Goal: Task Accomplishment & Management: Use online tool/utility

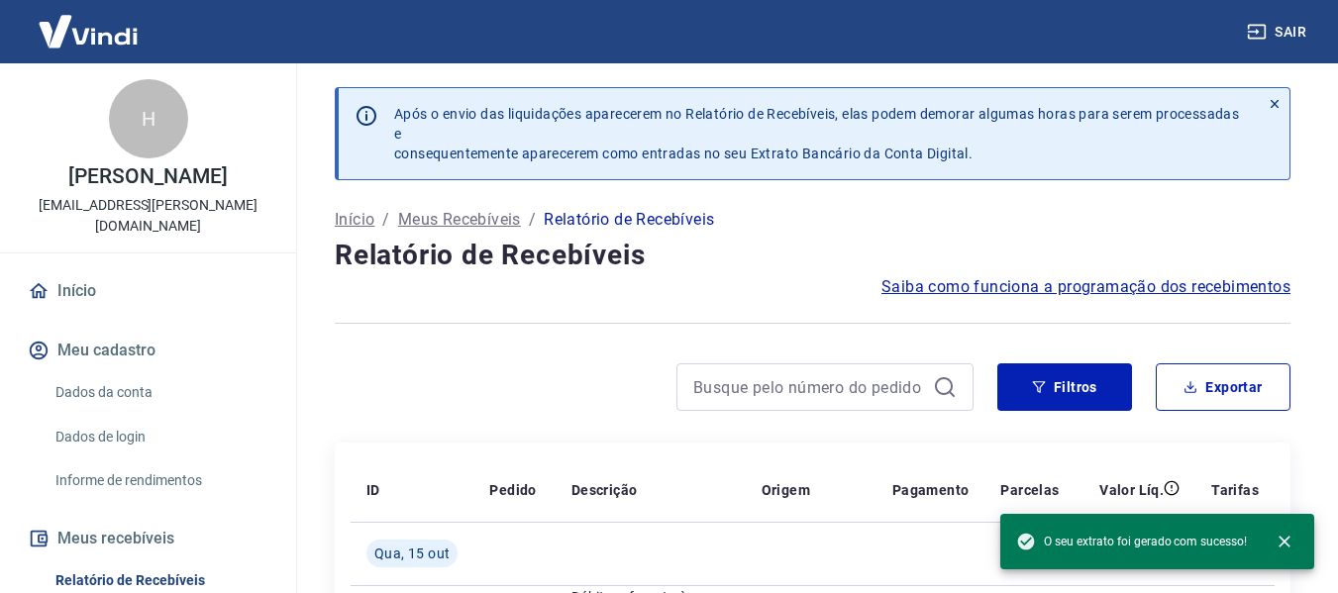
scroll to position [100, 0]
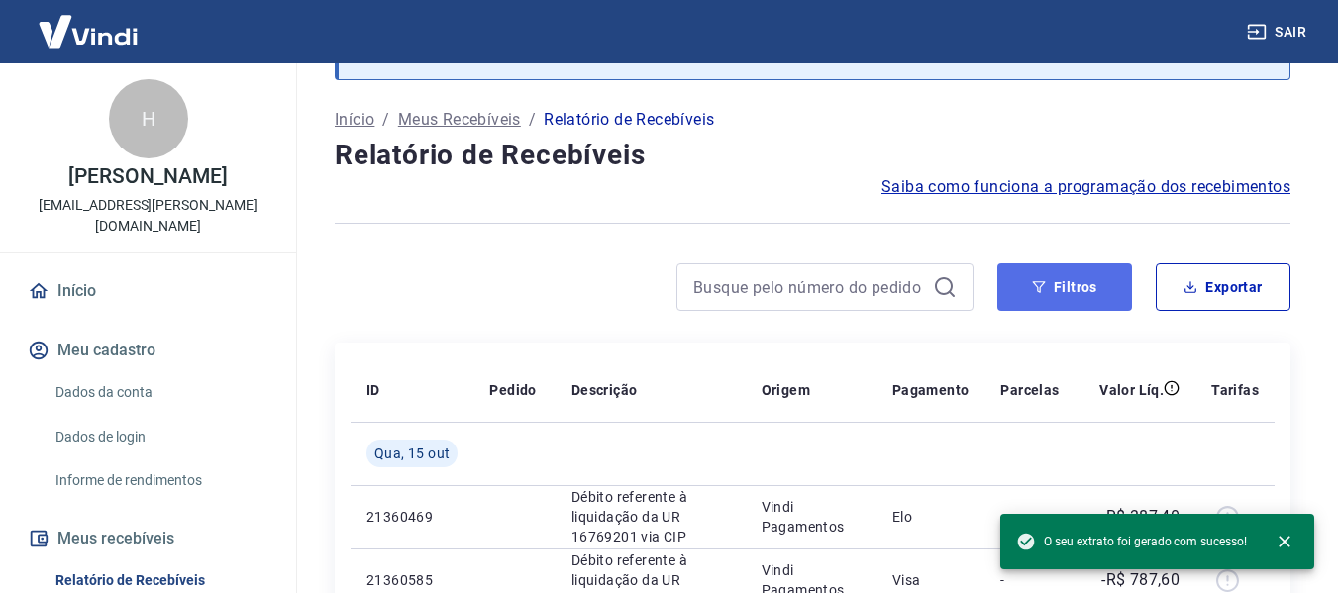
click at [1069, 297] on button "Filtros" at bounding box center [1064, 287] width 135 height 48
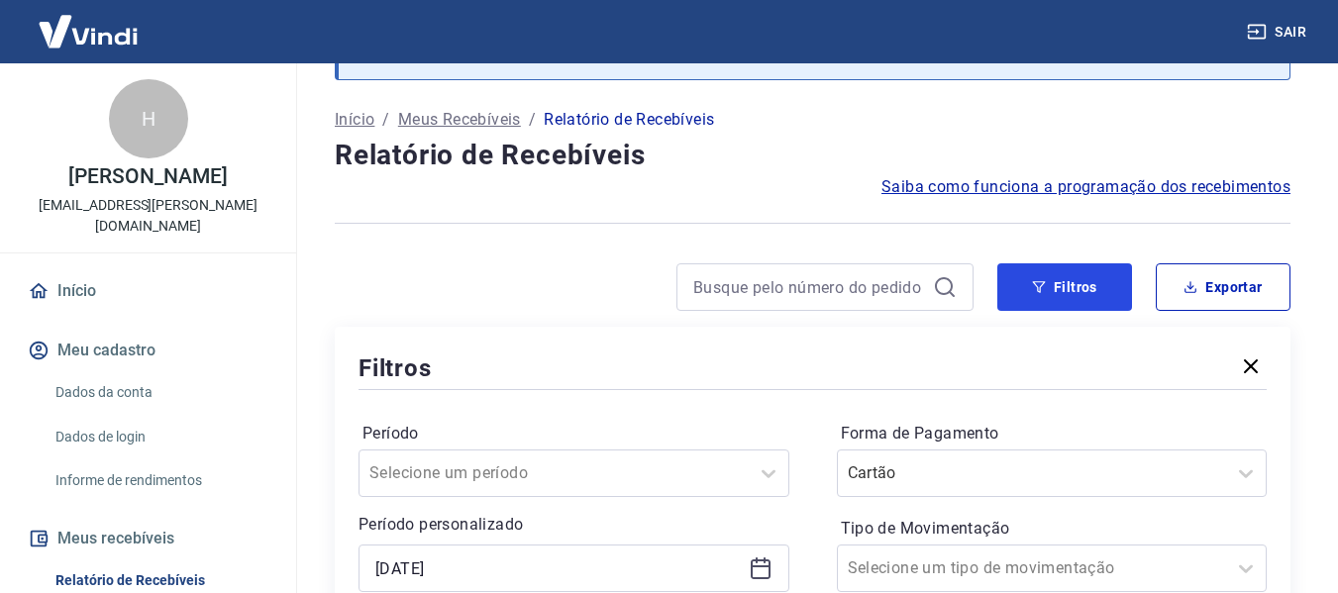
scroll to position [298, 0]
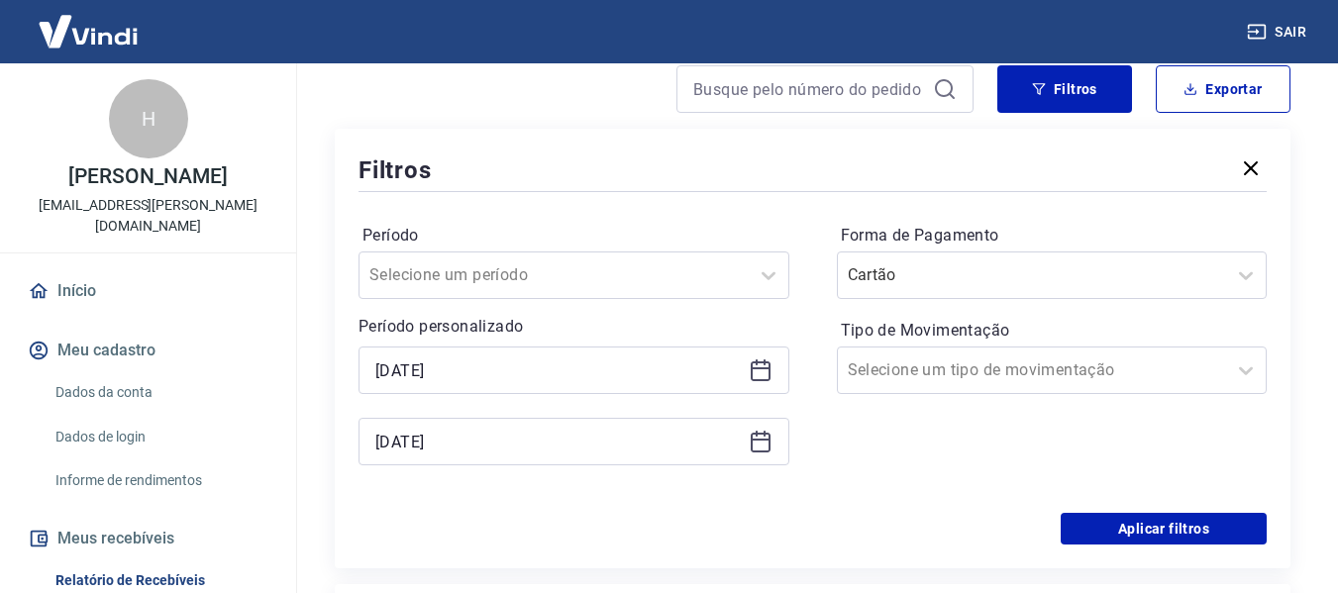
click at [760, 378] on icon at bounding box center [761, 371] width 24 height 24
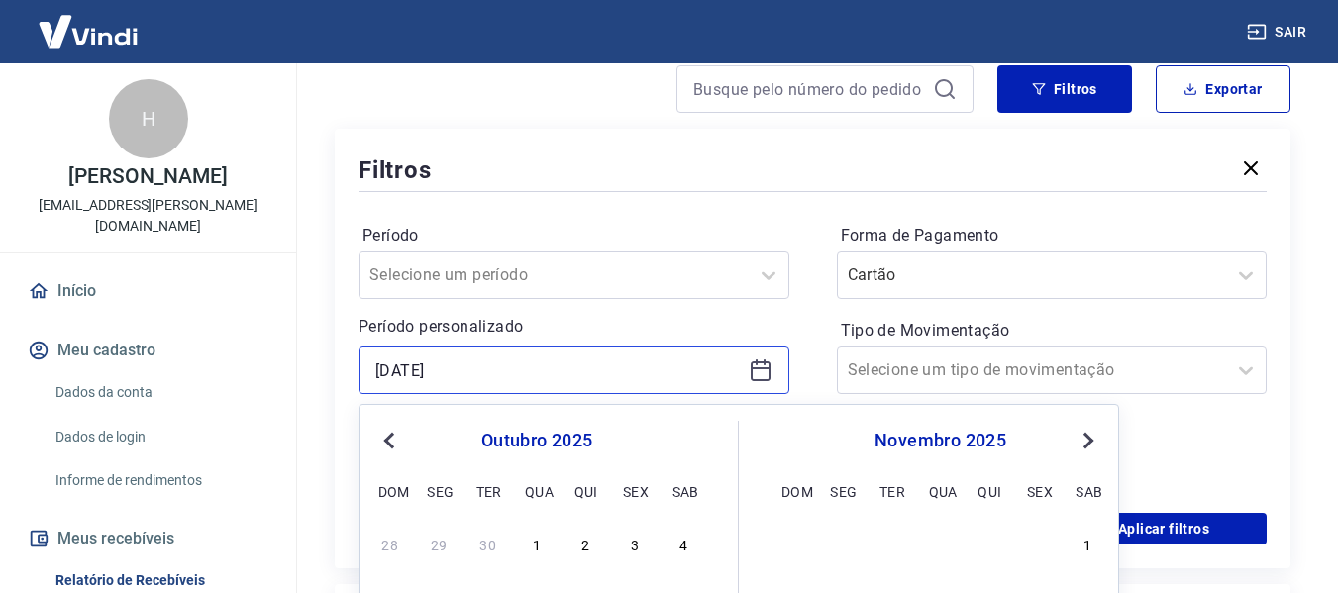
scroll to position [595, 0]
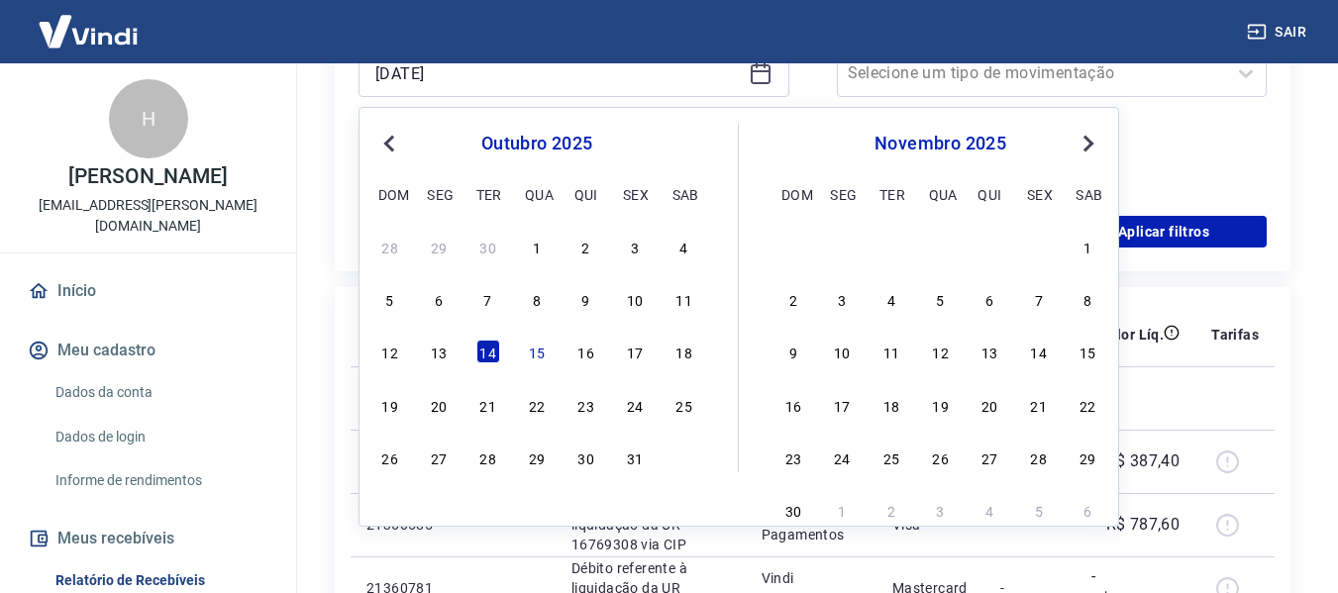
click at [409, 354] on div "12 13 14 15 16 17 18" at bounding box center [536, 352] width 323 height 29
drag, startPoint x: 378, startPoint y: 354, endPoint x: 397, endPoint y: 359, distance: 19.5
click at [383, 356] on div "12" at bounding box center [390, 352] width 24 height 24
click at [401, 361] on th "ID" at bounding box center [412, 334] width 123 height 63
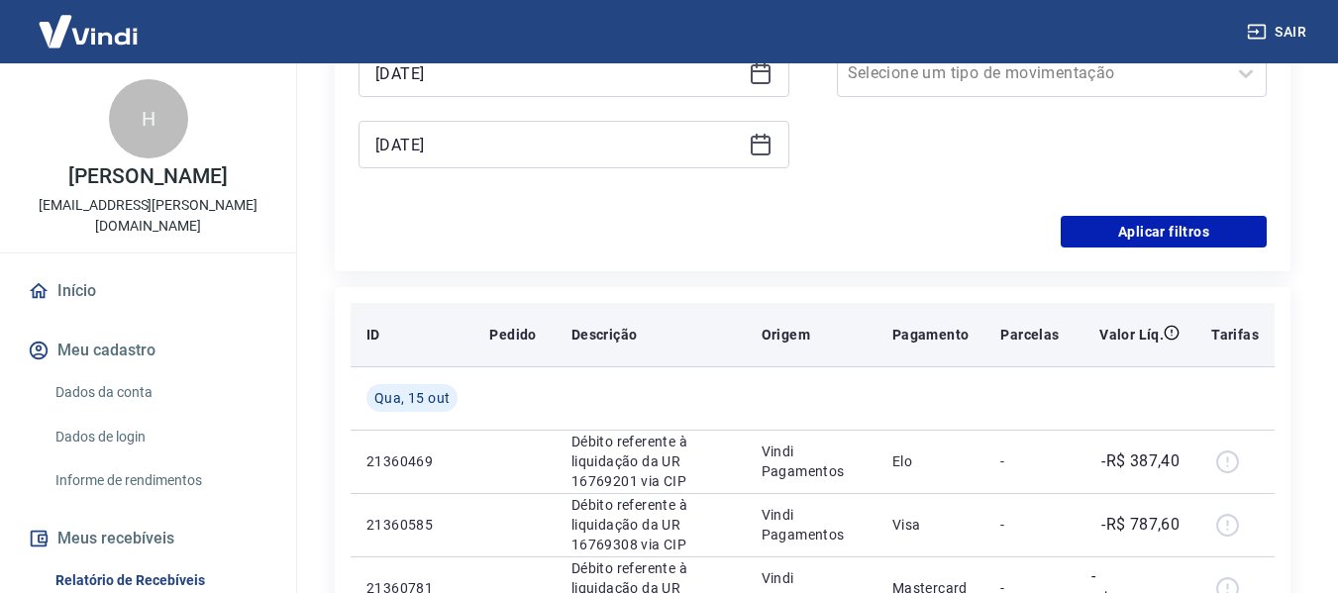
type input "[DATE]"
click at [391, 355] on th "ID" at bounding box center [412, 334] width 123 height 63
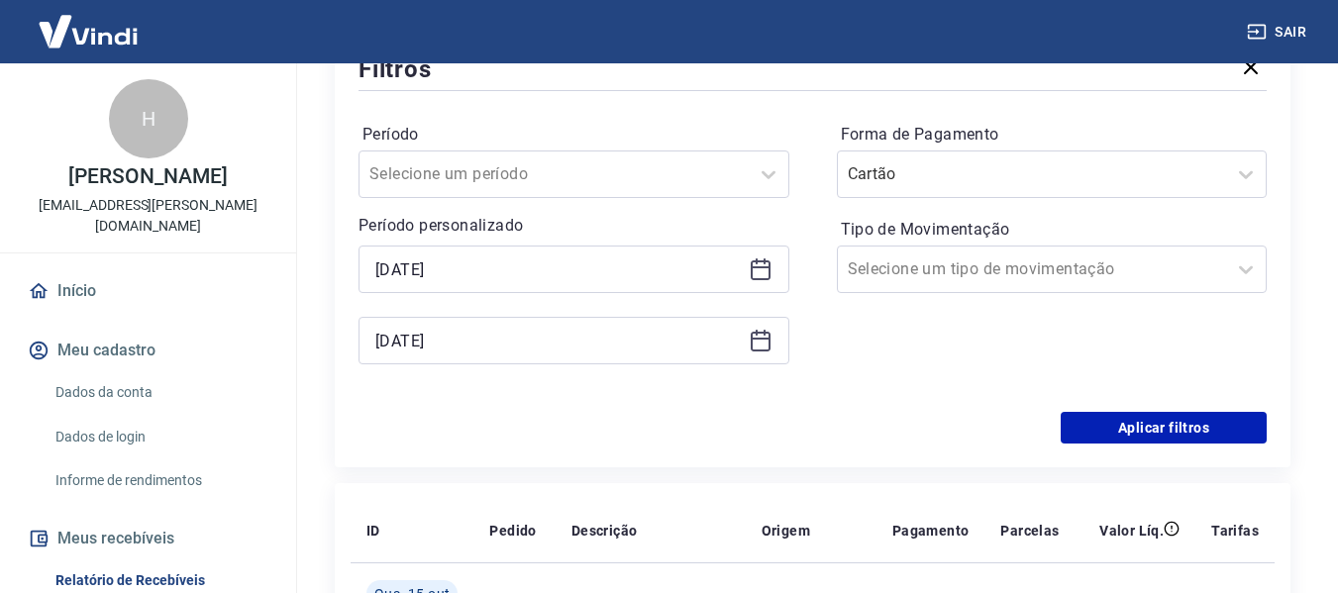
scroll to position [397, 0]
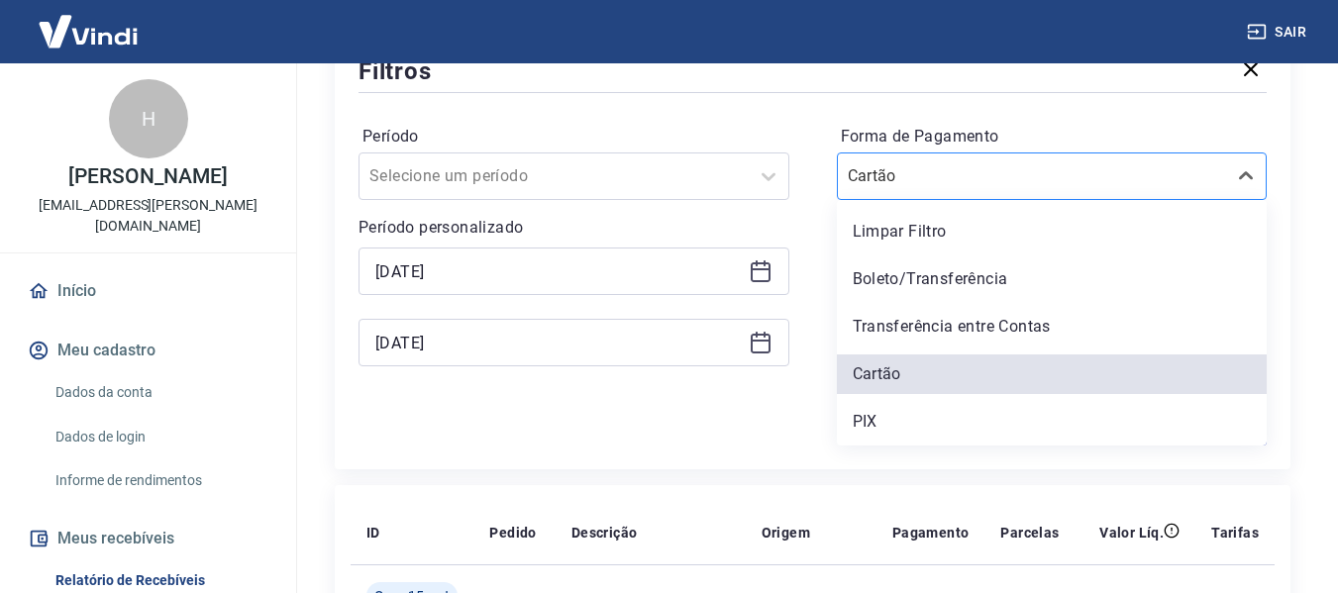
click at [996, 170] on input "Forma de Pagamento" at bounding box center [948, 176] width 200 height 24
click at [872, 283] on div "Boleto/Transferência" at bounding box center [1052, 279] width 431 height 40
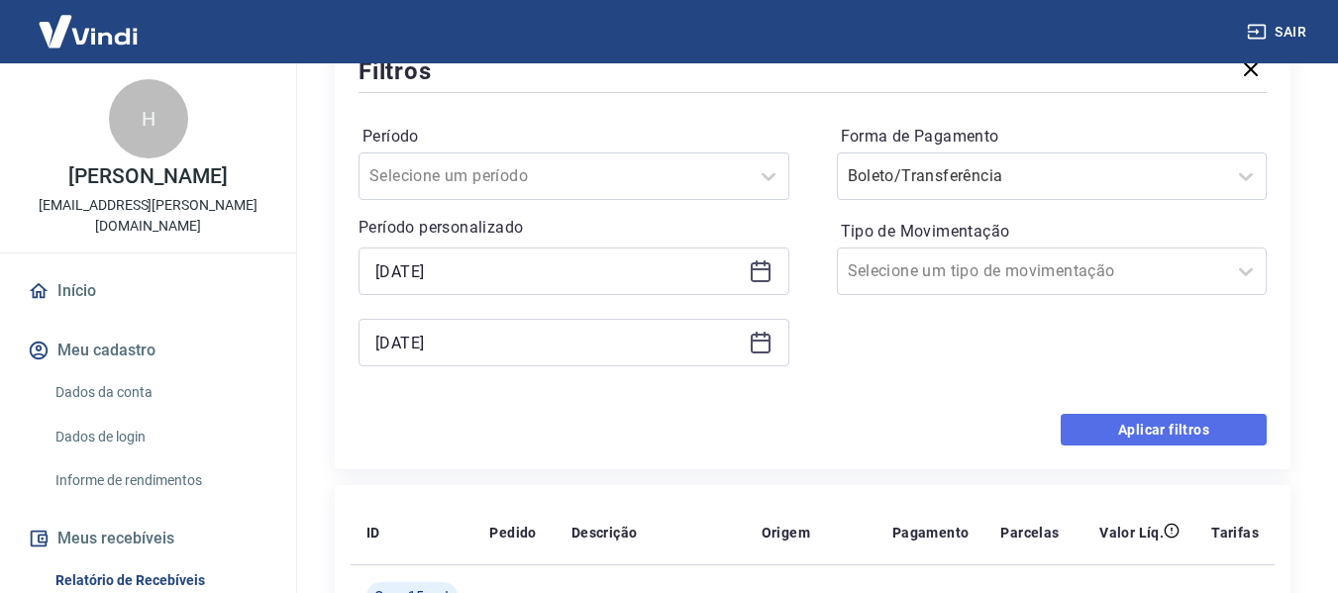
drag, startPoint x: 1163, startPoint y: 426, endPoint x: 728, endPoint y: 442, distance: 435.1
click at [1163, 425] on button "Aplicar filtros" at bounding box center [1164, 430] width 206 height 32
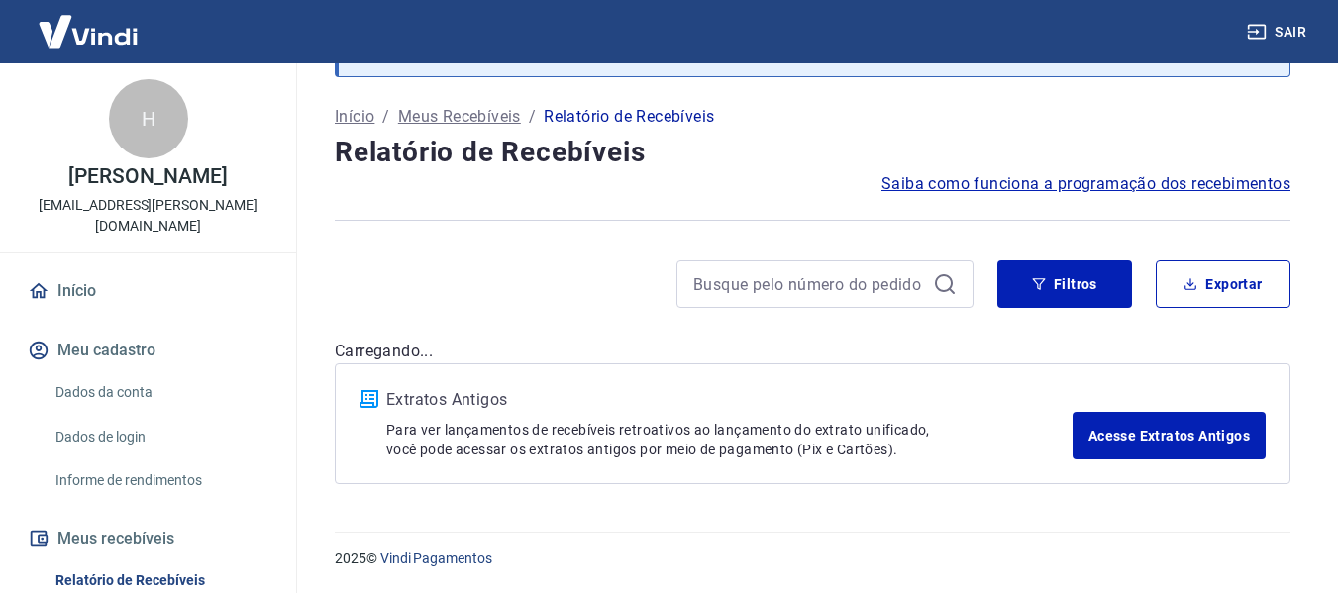
scroll to position [103, 0]
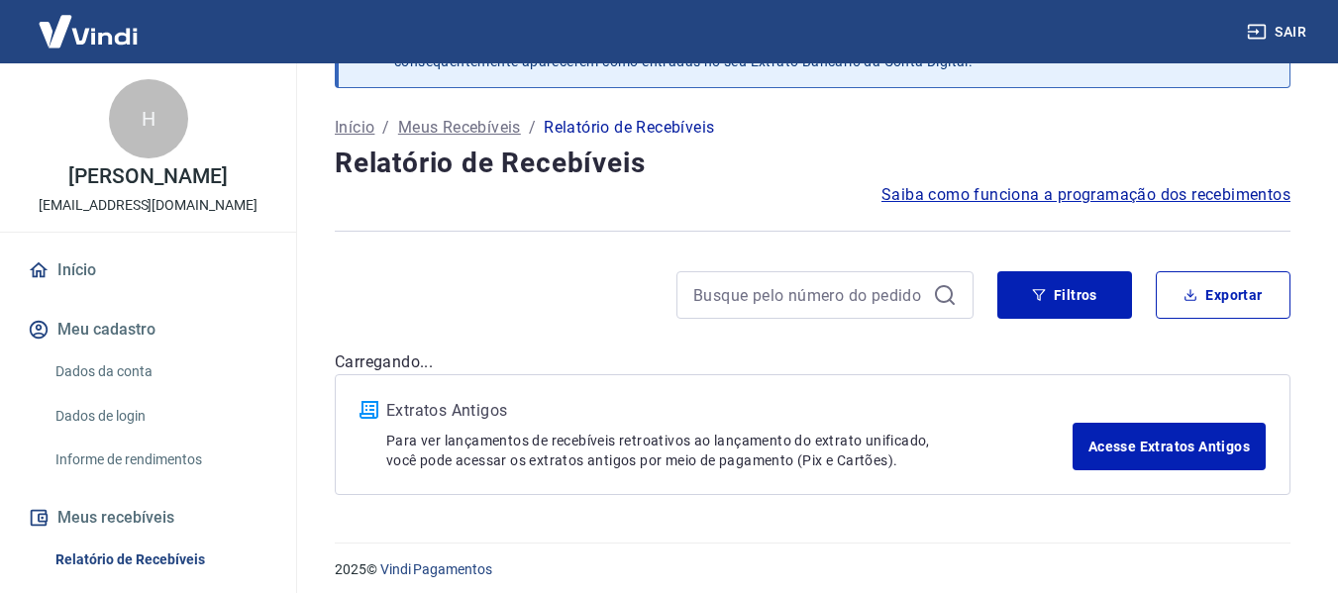
scroll to position [103, 0]
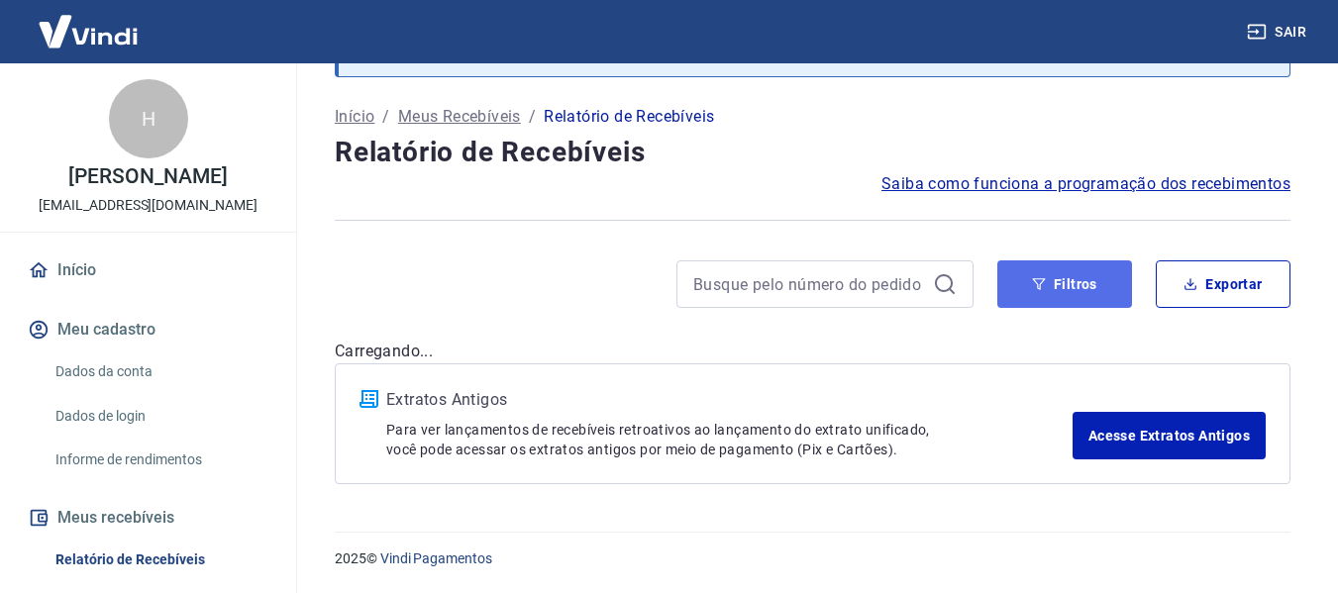
click at [1078, 282] on button "Filtros" at bounding box center [1064, 284] width 135 height 48
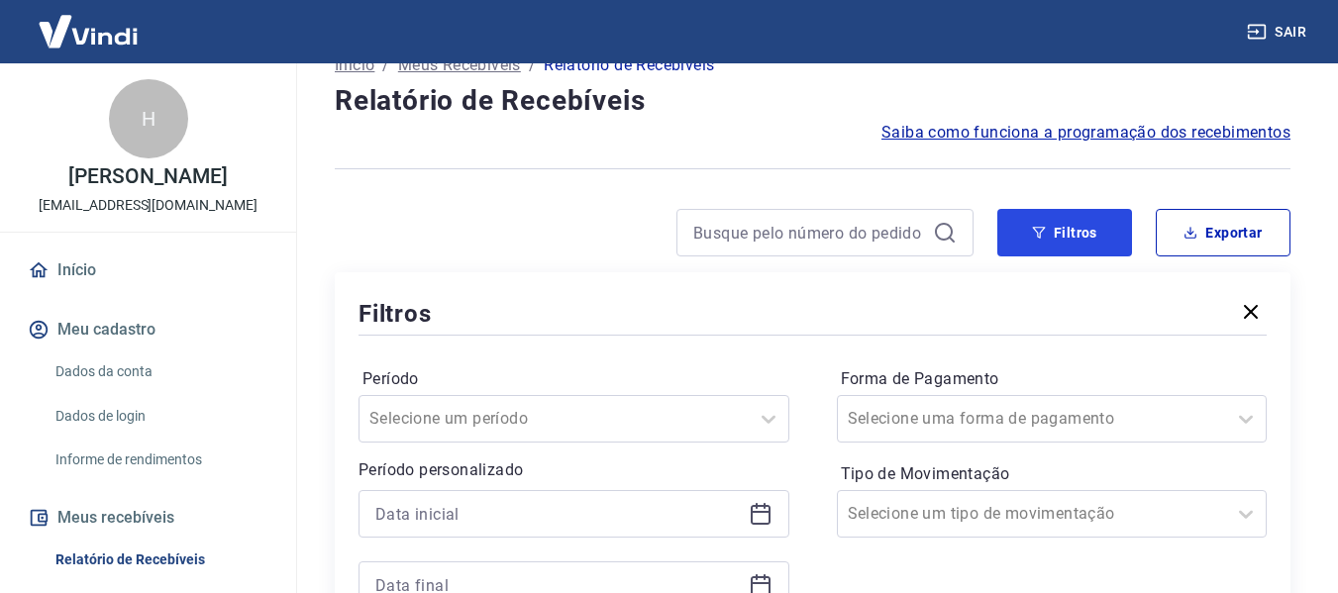
scroll to position [202, 0]
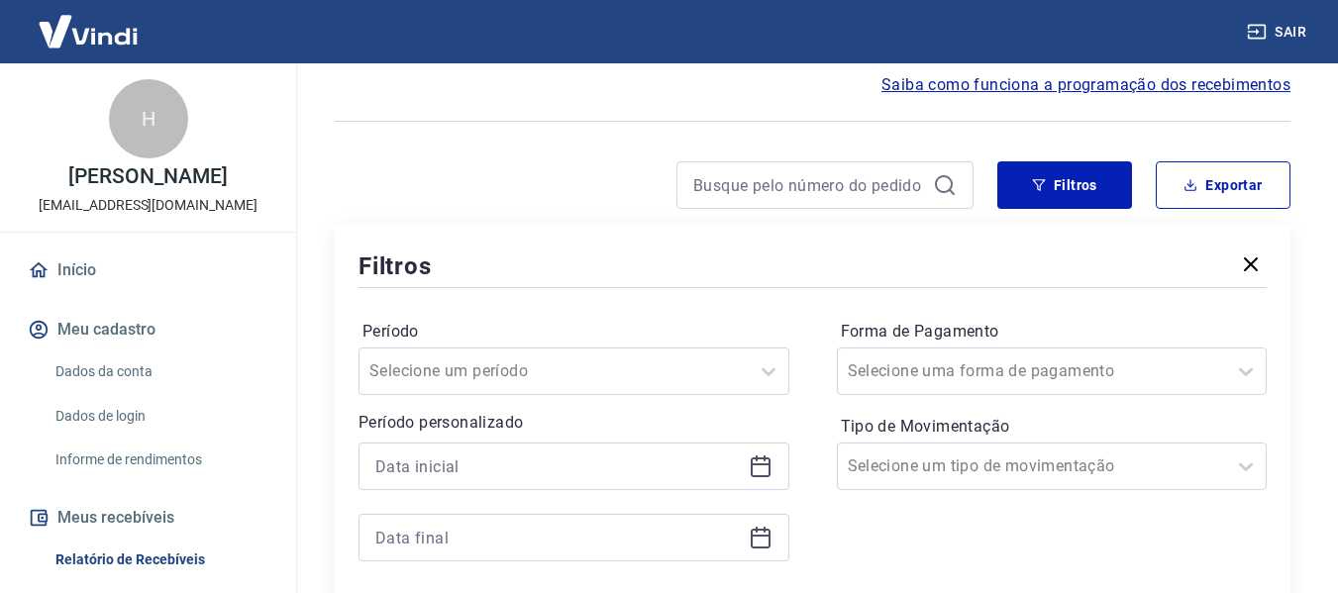
click at [764, 466] on icon at bounding box center [761, 467] width 24 height 24
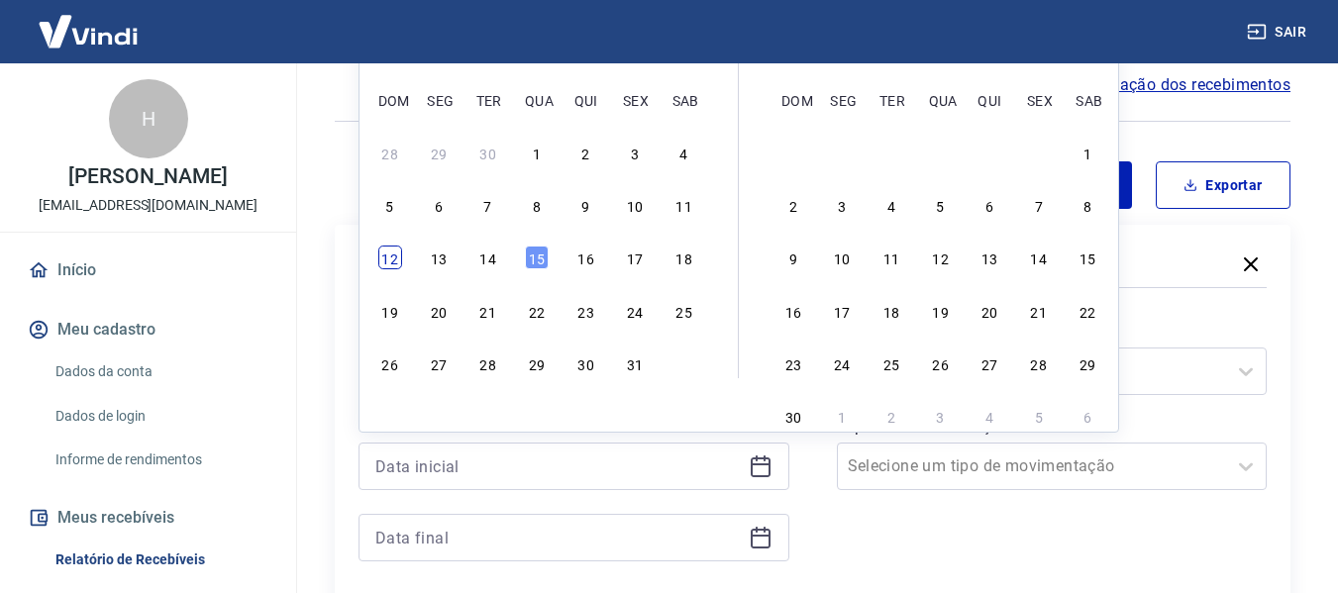
click at [388, 254] on div "12" at bounding box center [390, 258] width 24 height 24
type input "[DATE]"
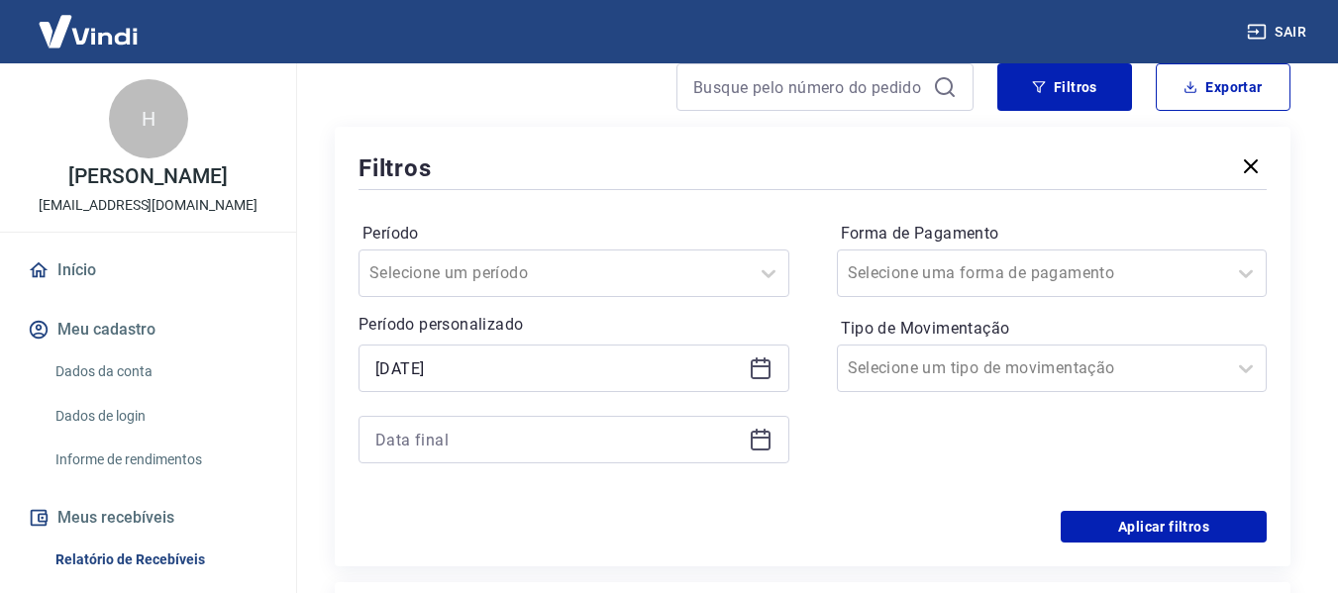
scroll to position [301, 0]
click at [759, 435] on icon at bounding box center [761, 439] width 24 height 24
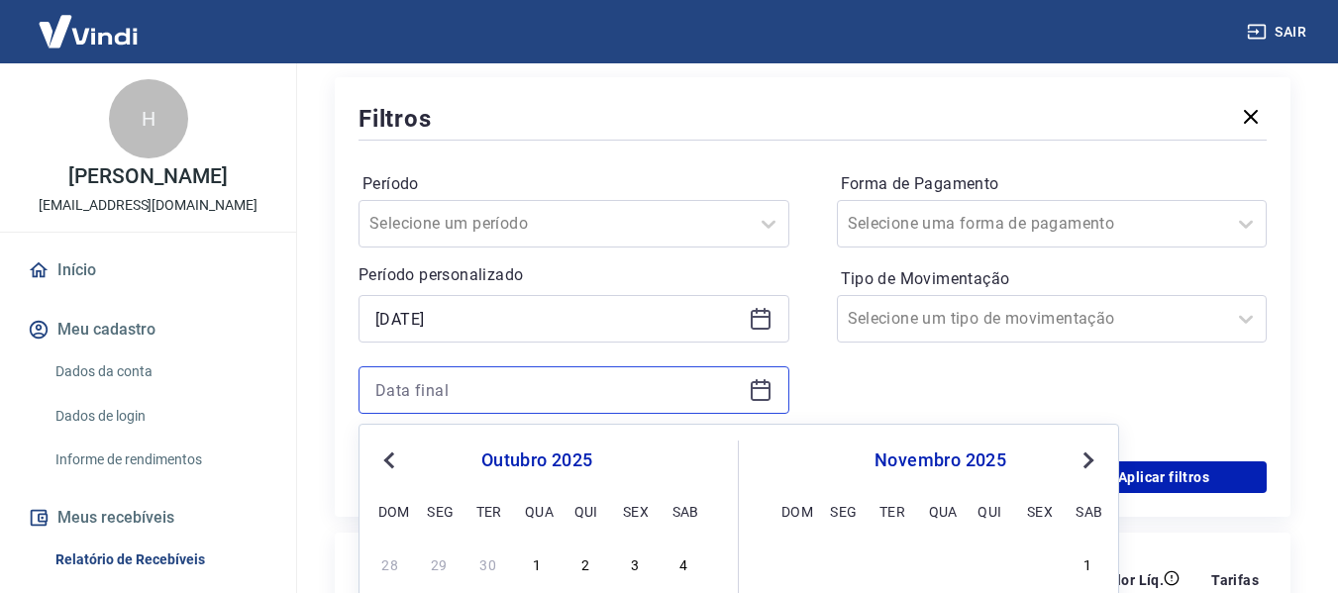
scroll to position [598, 0]
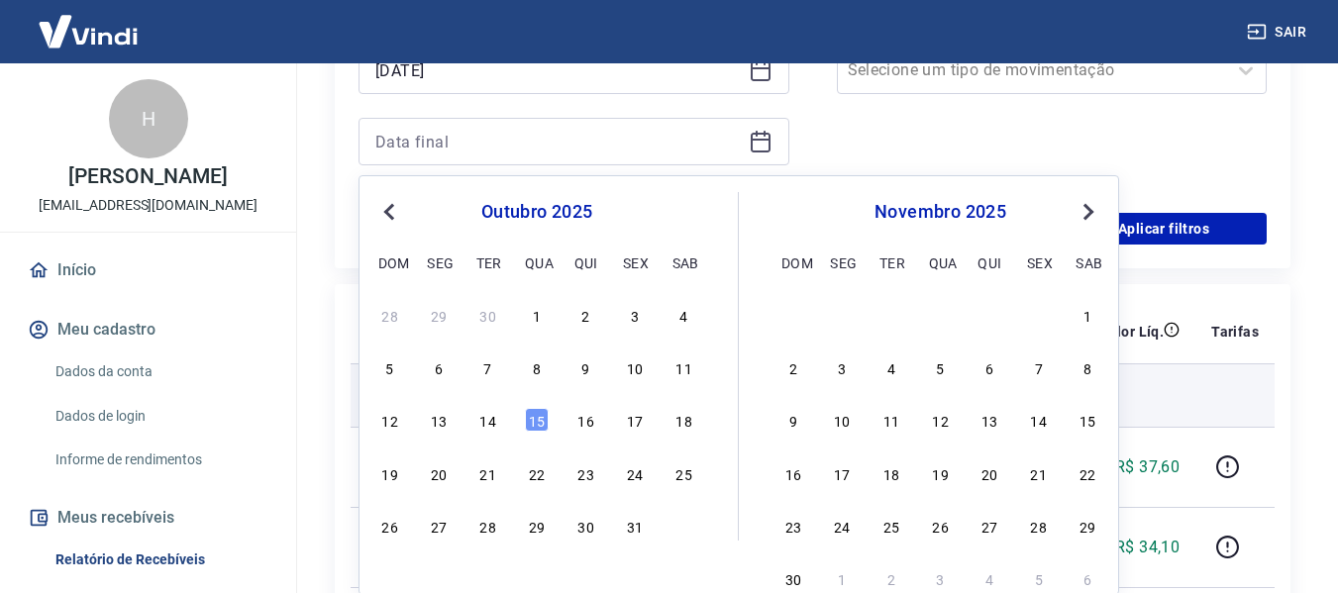
click at [540, 421] on div "15" at bounding box center [537, 420] width 24 height 24
type input "[DATE]"
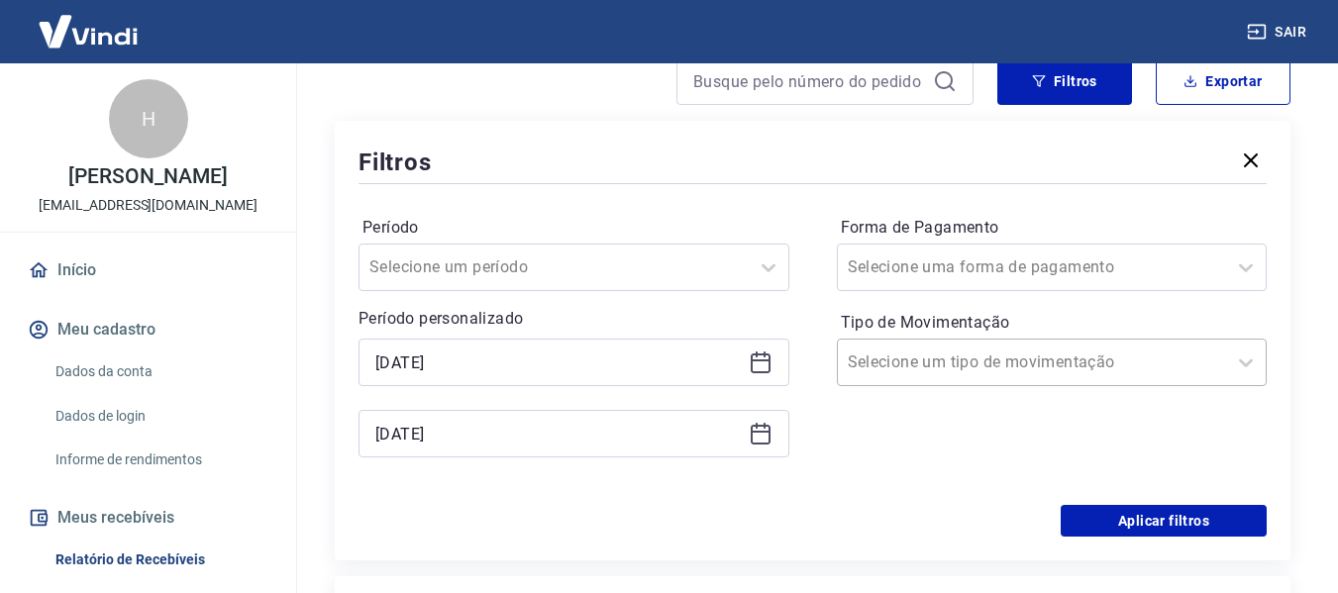
scroll to position [301, 0]
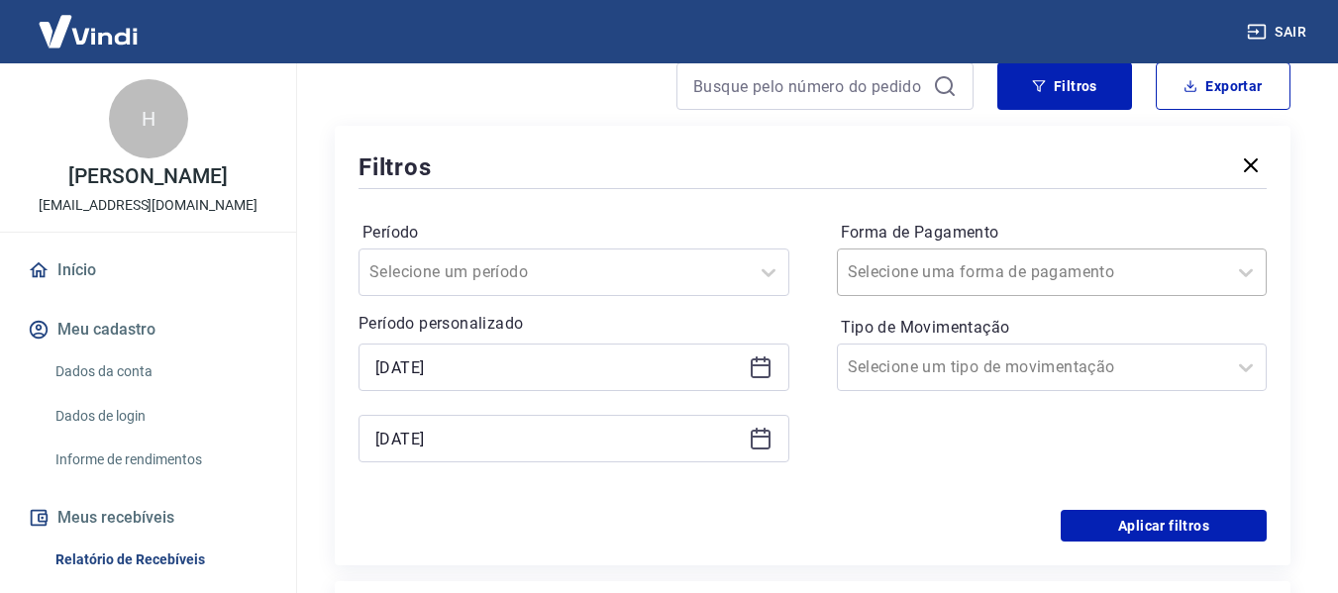
click at [1066, 264] on div at bounding box center [1032, 272] width 369 height 28
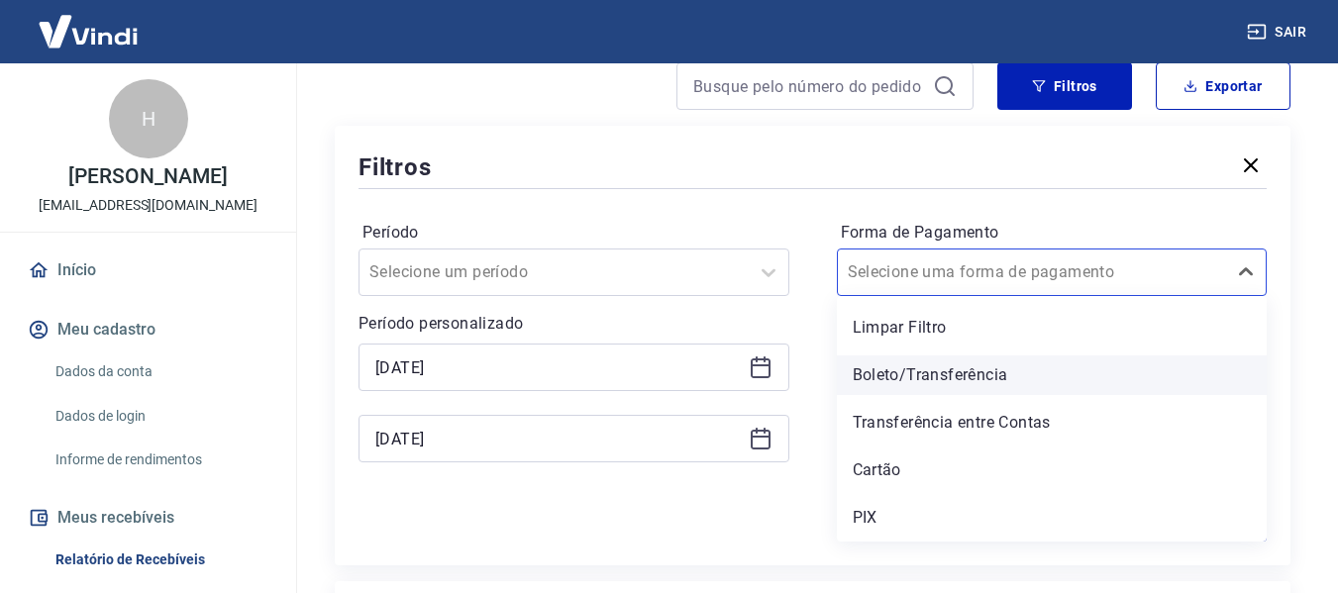
click at [885, 391] on div "Boleto/Transferência" at bounding box center [1052, 376] width 431 height 40
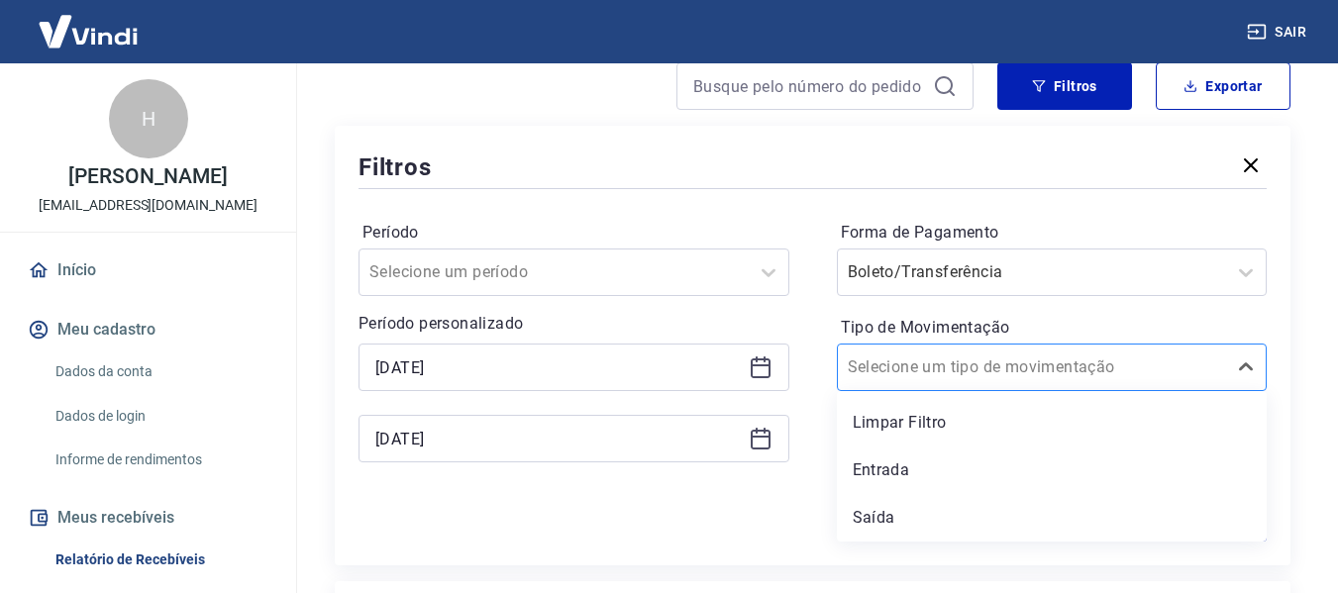
click at [923, 374] on input "Tipo de Movimentação" at bounding box center [948, 368] width 200 height 24
click at [775, 506] on div "Período Selecione um período Período personalizado Selected date: [DATE] [DATE]…" at bounding box center [813, 351] width 908 height 317
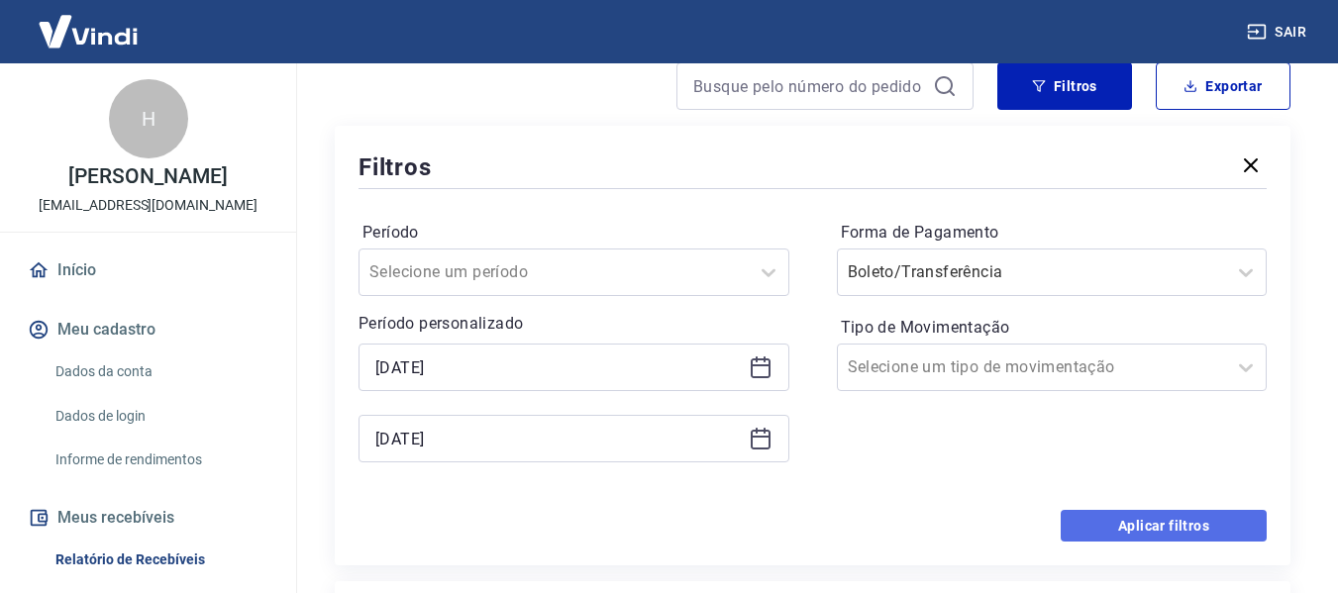
click at [1137, 513] on button "Aplicar filtros" at bounding box center [1164, 526] width 206 height 32
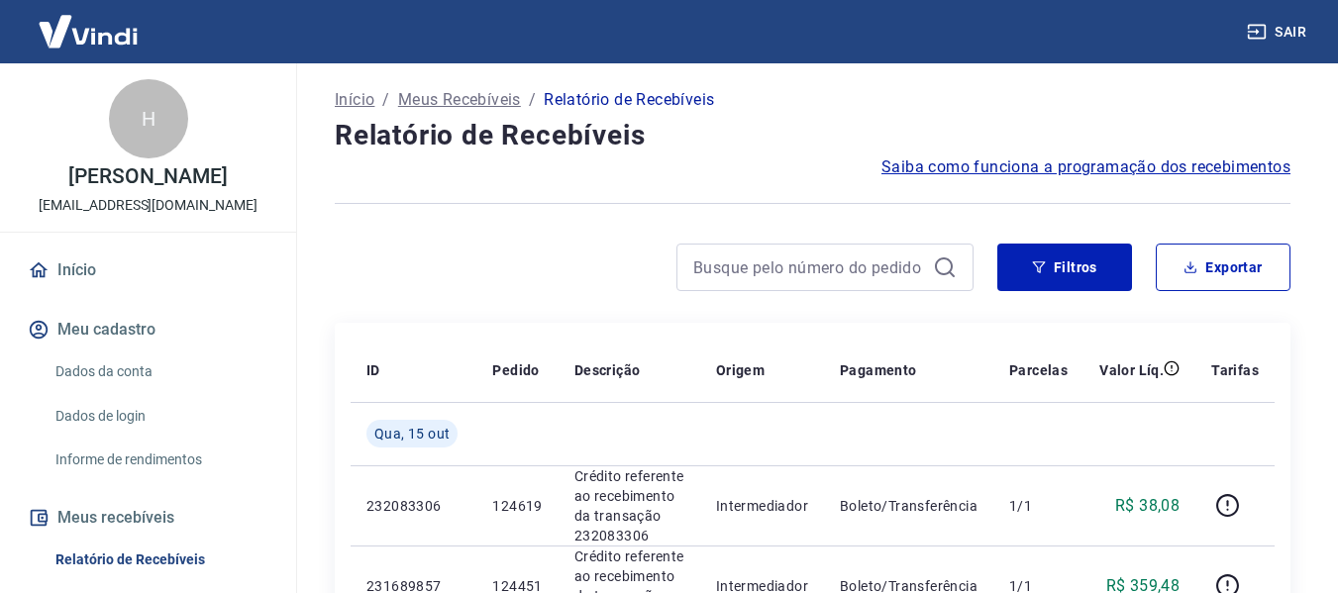
scroll to position [113, 0]
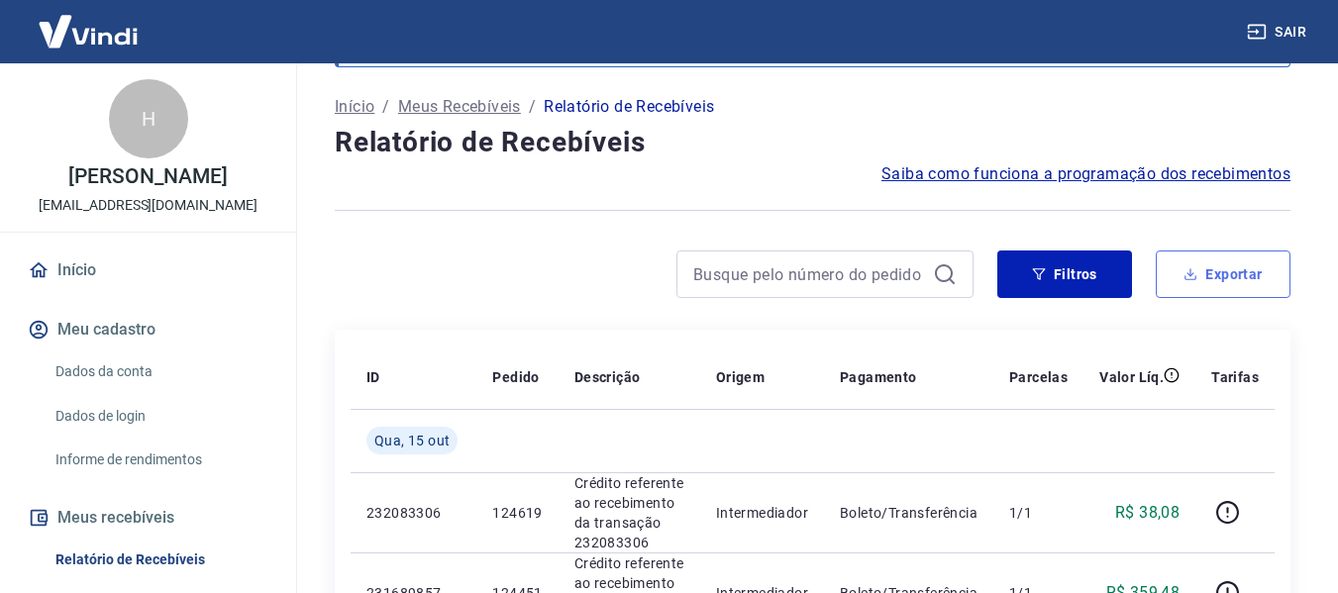
click at [1220, 284] on button "Exportar" at bounding box center [1223, 275] width 135 height 48
type input "[DATE]"
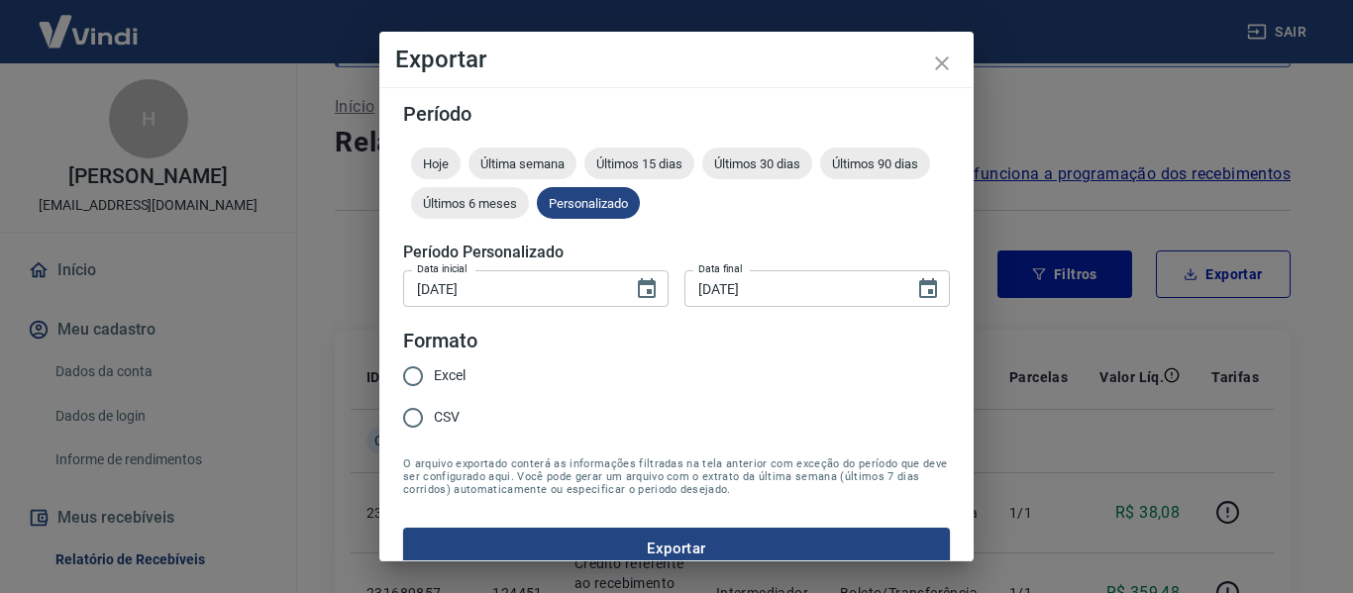
click at [425, 383] on input "Excel" at bounding box center [413, 377] width 42 height 42
radio input "true"
click at [609, 544] on button "Exportar" at bounding box center [676, 549] width 547 height 42
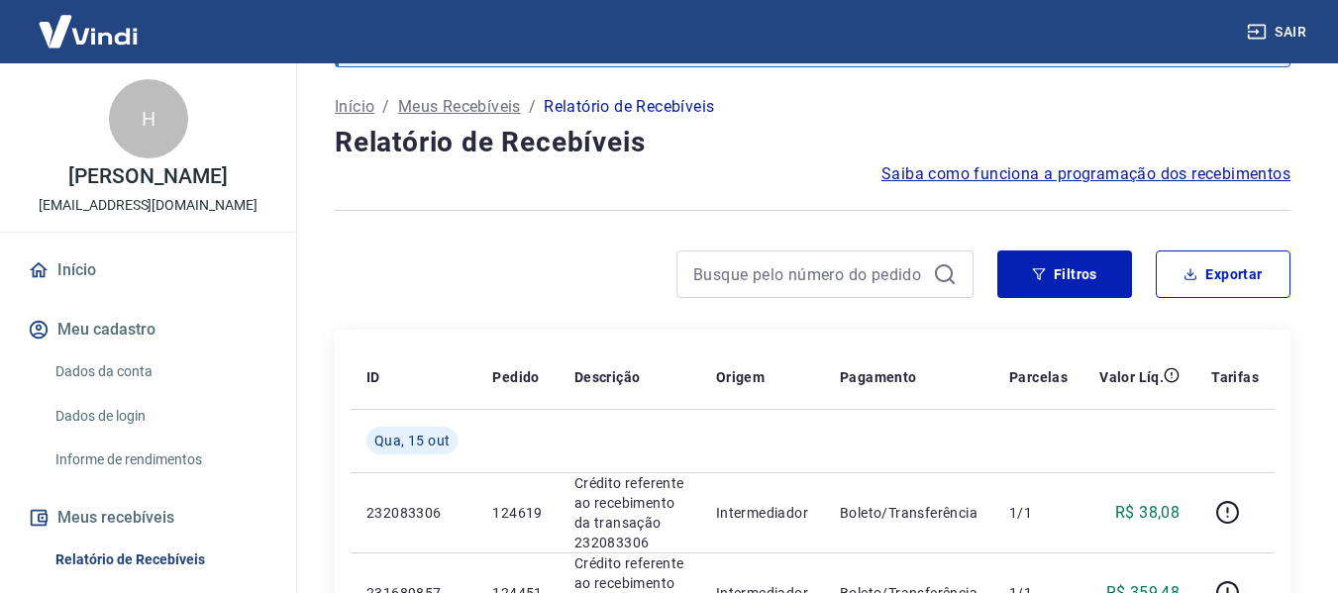
drag, startPoint x: 72, startPoint y: 270, endPoint x: 192, endPoint y: 278, distance: 120.1
click at [72, 270] on link "Início" at bounding box center [148, 271] width 249 height 44
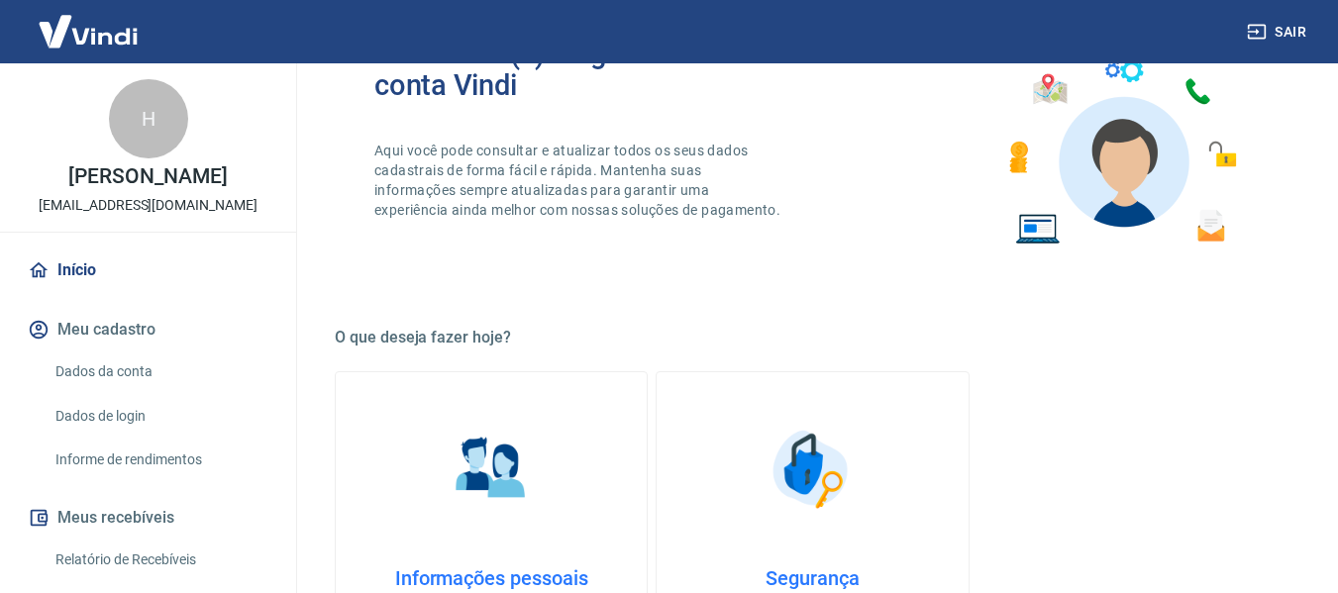
click at [84, 42] on img at bounding box center [88, 31] width 129 height 60
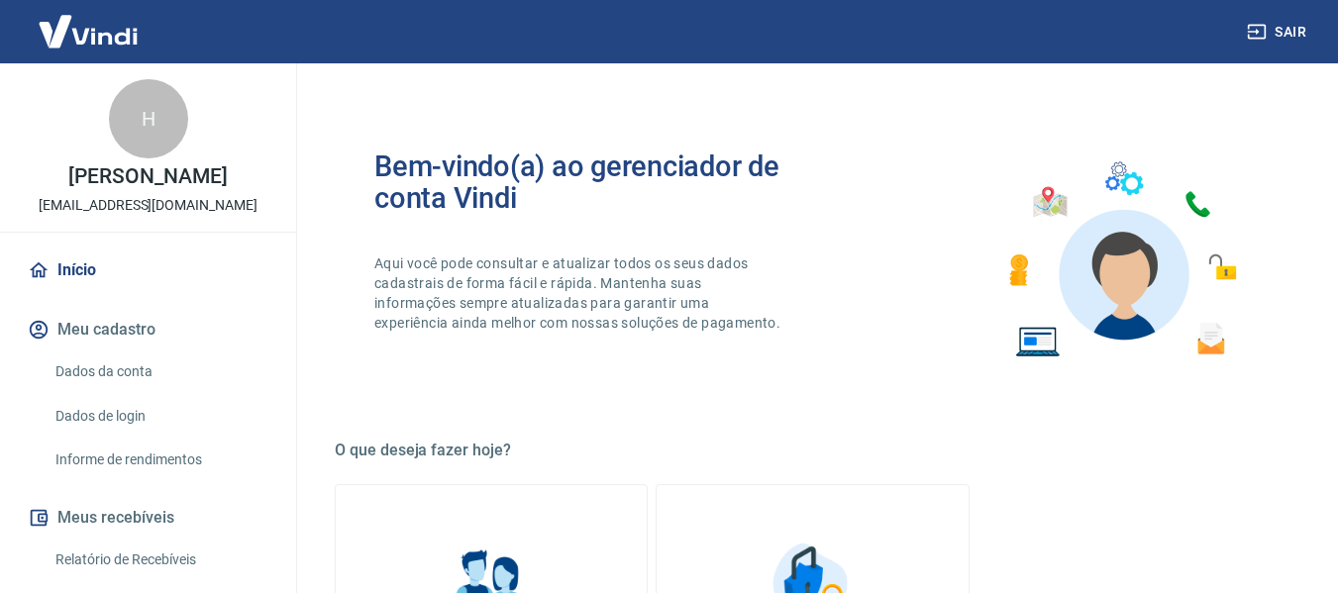
drag, startPoint x: 100, startPoint y: 11, endPoint x: 102, endPoint y: 22, distance: 11.1
click at [102, 14] on img at bounding box center [88, 31] width 129 height 60
click at [102, 30] on img at bounding box center [88, 31] width 129 height 60
click at [69, 257] on link "Início" at bounding box center [148, 271] width 249 height 44
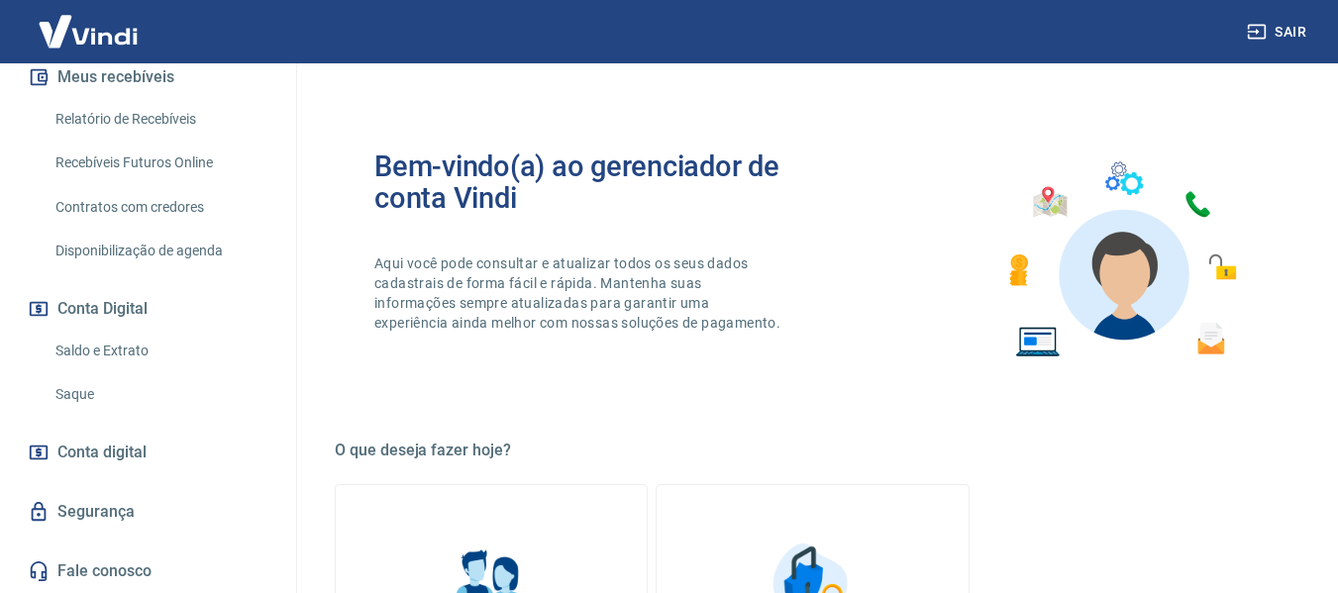
click at [129, 39] on img at bounding box center [88, 31] width 129 height 60
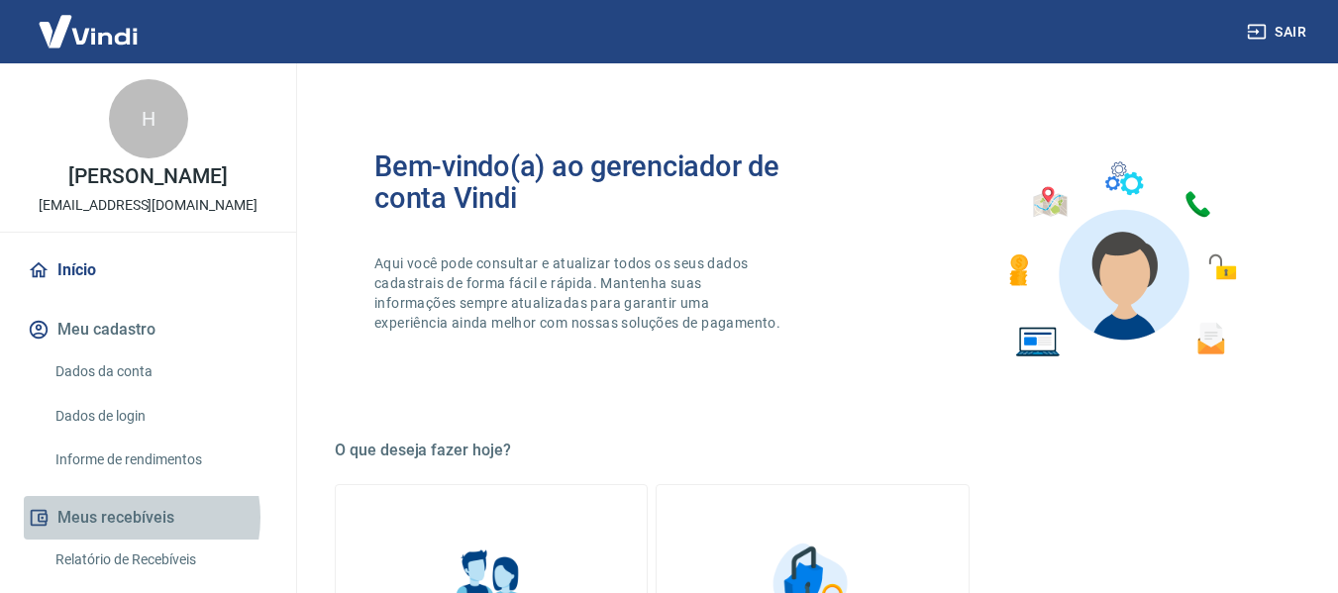
click at [122, 517] on button "Meus recebíveis" at bounding box center [148, 518] width 249 height 44
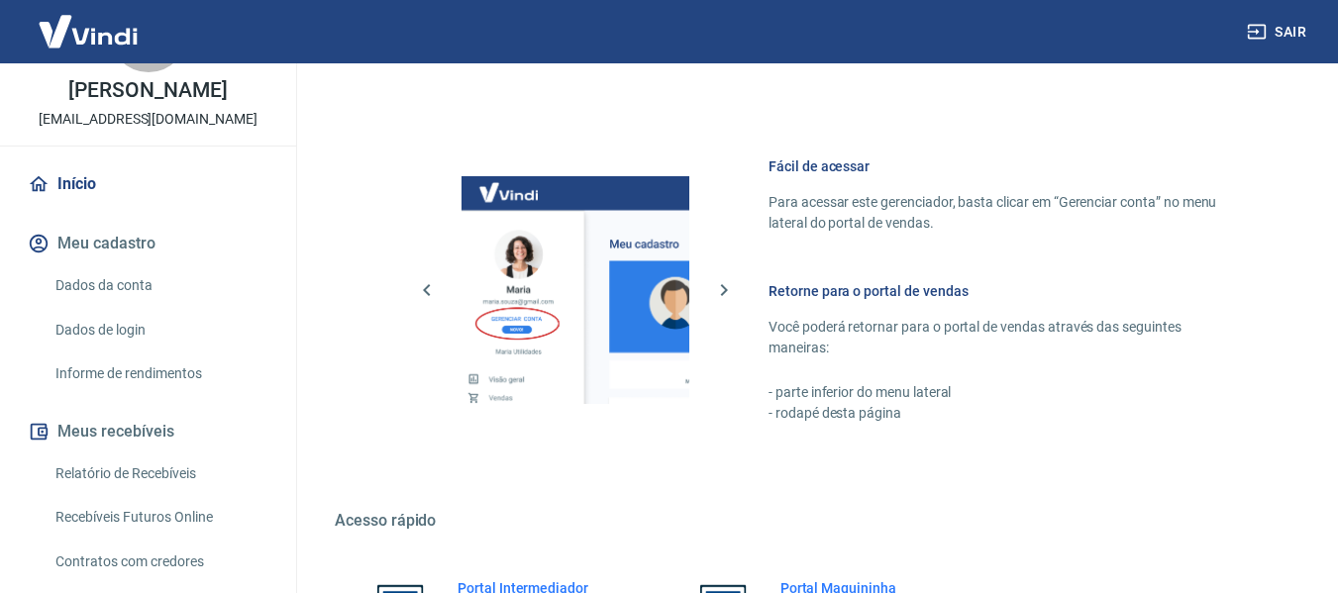
scroll to position [198, 0]
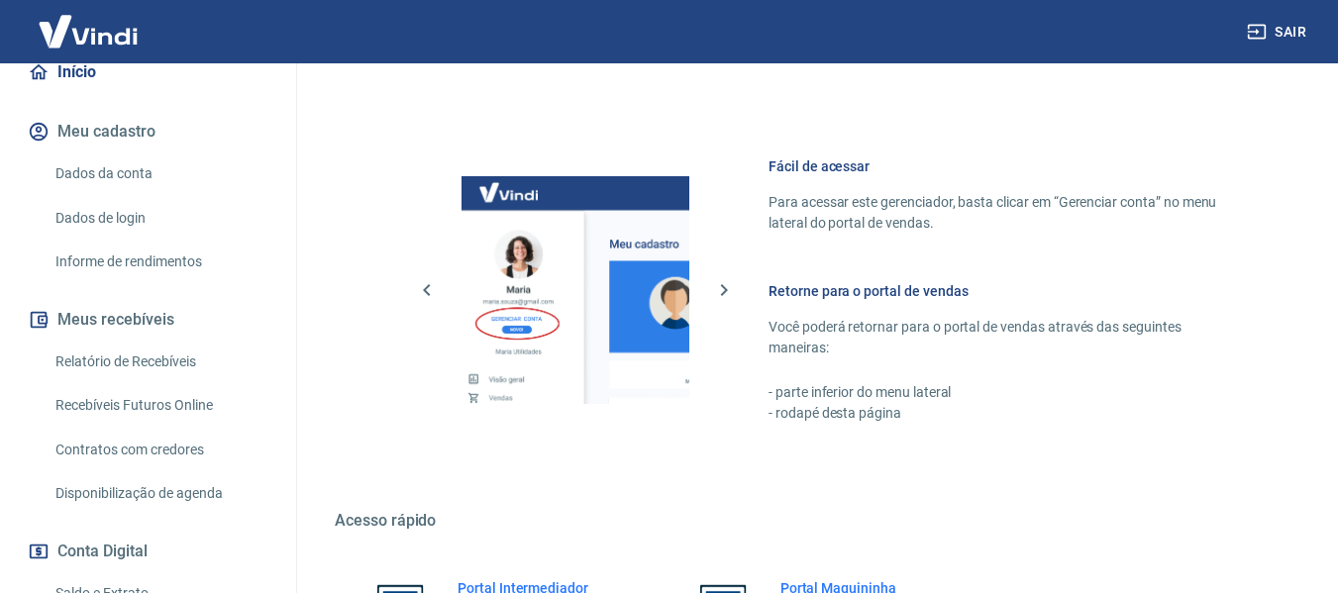
click at [127, 360] on link "Relatório de Recebíveis" at bounding box center [160, 362] width 225 height 41
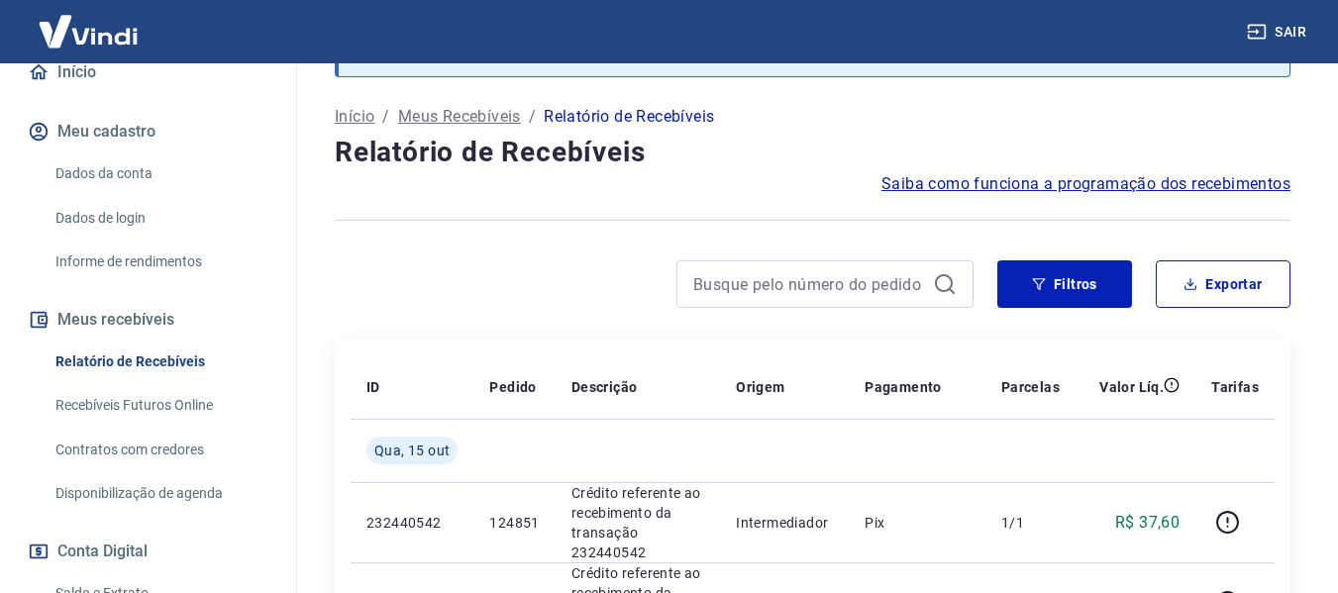
scroll to position [792, 0]
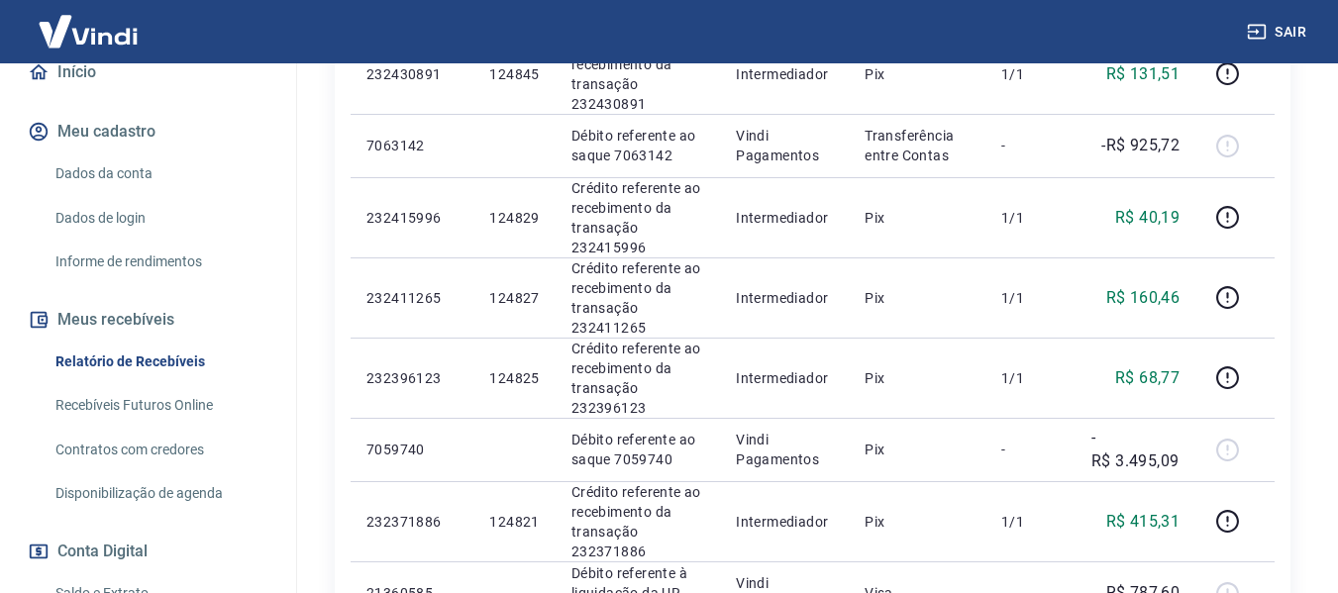
click at [108, 403] on link "Recebíveis Futuros Online" at bounding box center [160, 405] width 225 height 41
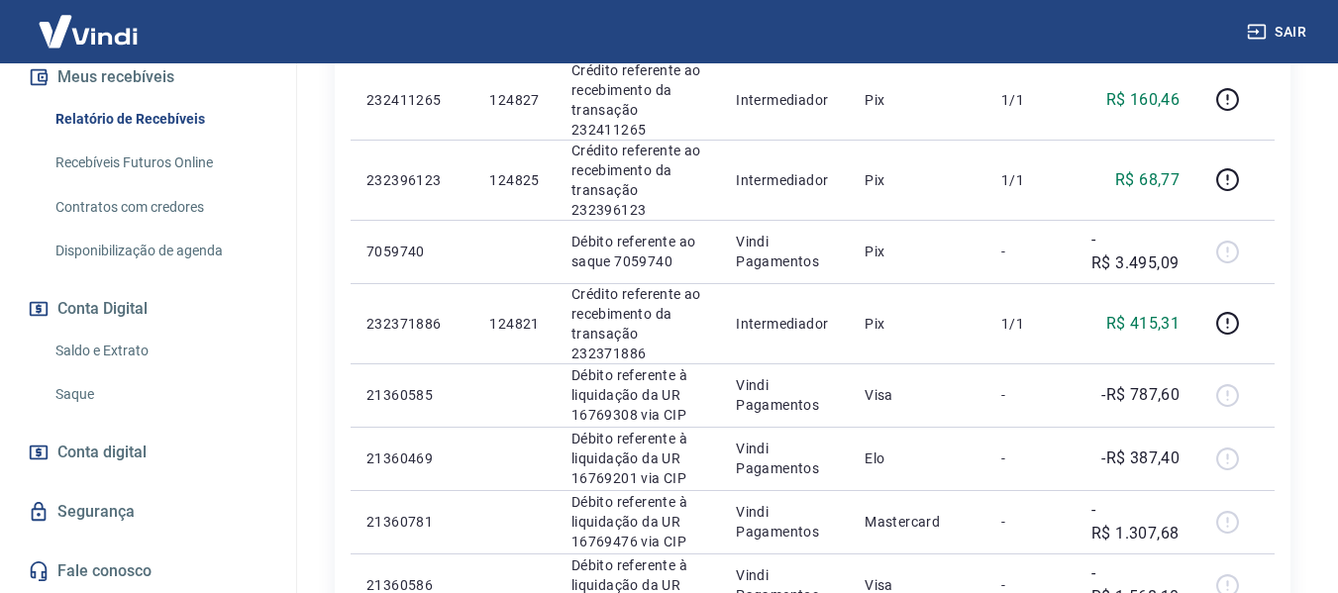
scroll to position [1288, 0]
